Goal: Information Seeking & Learning: Learn about a topic

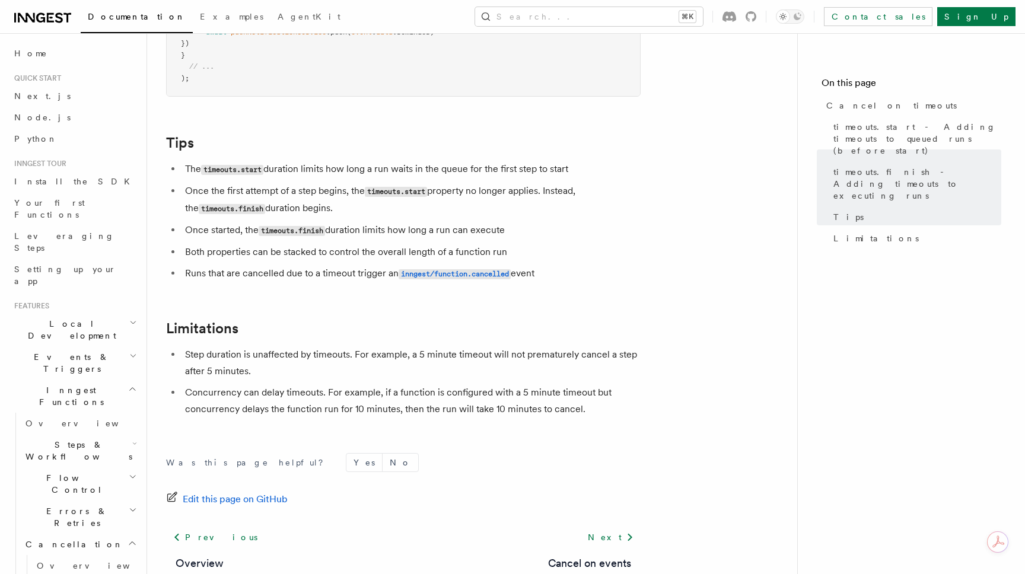
scroll to position [1003, 0]
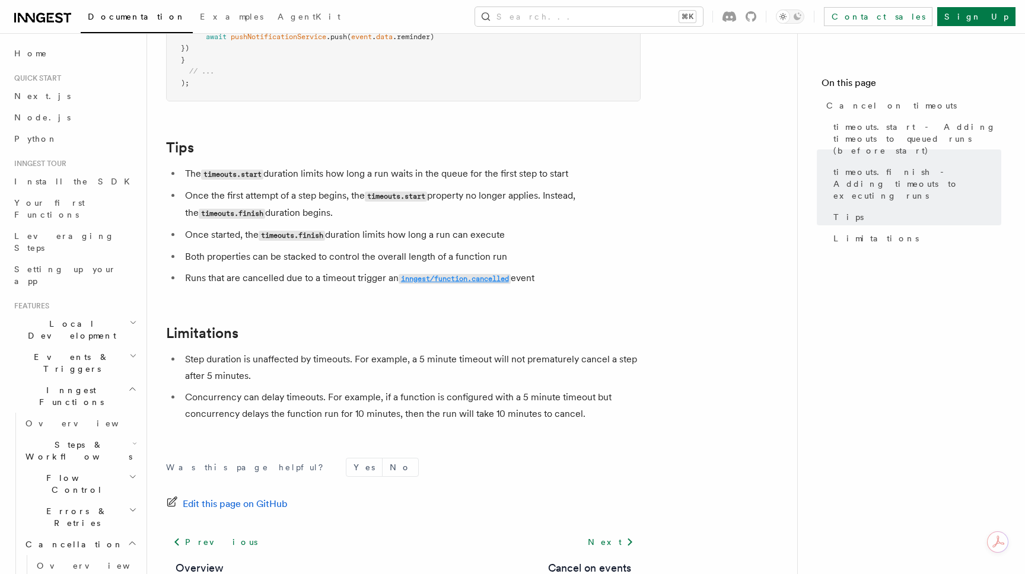
click at [446, 274] on code "inngest/function.cancelled" at bounding box center [455, 279] width 112 height 10
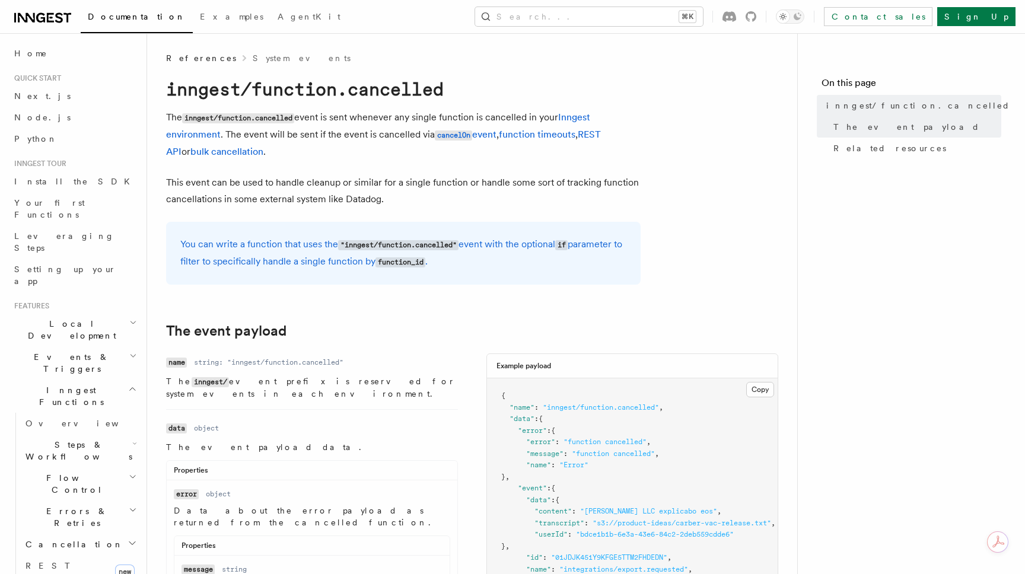
click at [523, 202] on p "This event can be used to handle cleanup or similar for a single function or ha…" at bounding box center [403, 190] width 475 height 33
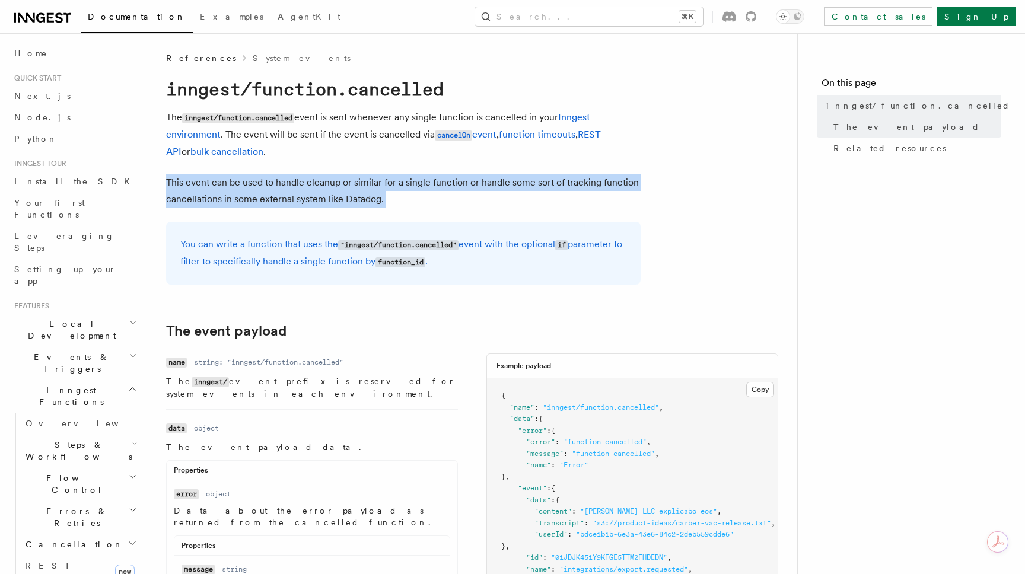
click at [523, 202] on p "This event can be used to handle cleanup or similar for a single function or ha…" at bounding box center [403, 190] width 475 height 33
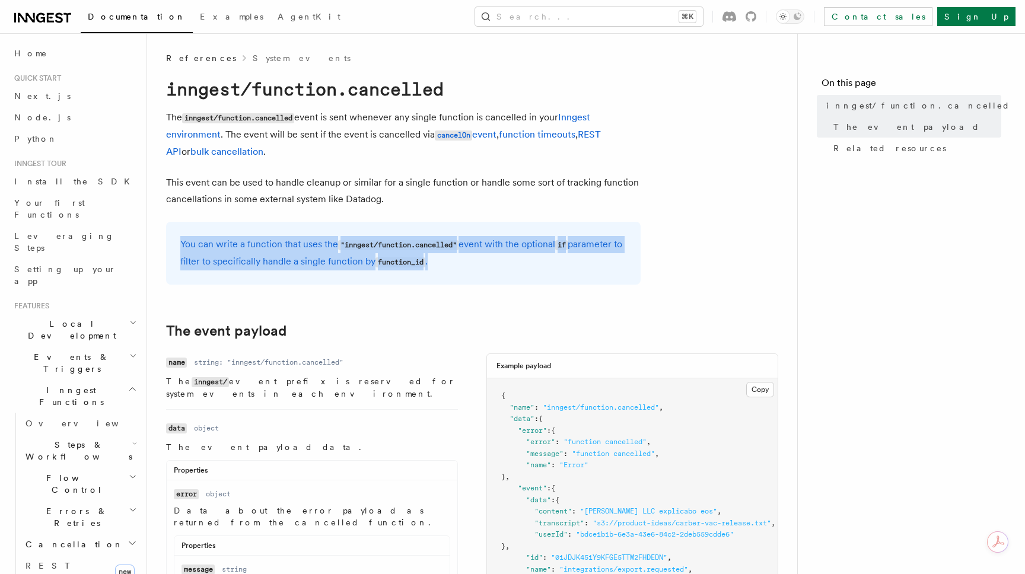
drag, startPoint x: 525, startPoint y: 236, endPoint x: 529, endPoint y: 277, distance: 41.7
click at [529, 277] on div "You can write a function that uses the "inngest/function.cancelled" event with …" at bounding box center [403, 253] width 475 height 63
